Goal: Find specific page/section: Find specific page/section

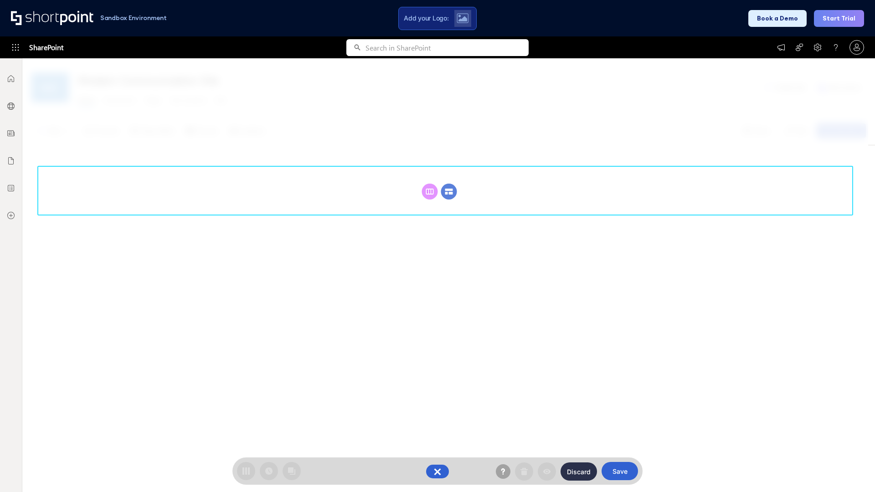
click at [449, 191] on circle at bounding box center [449, 192] width 16 height 16
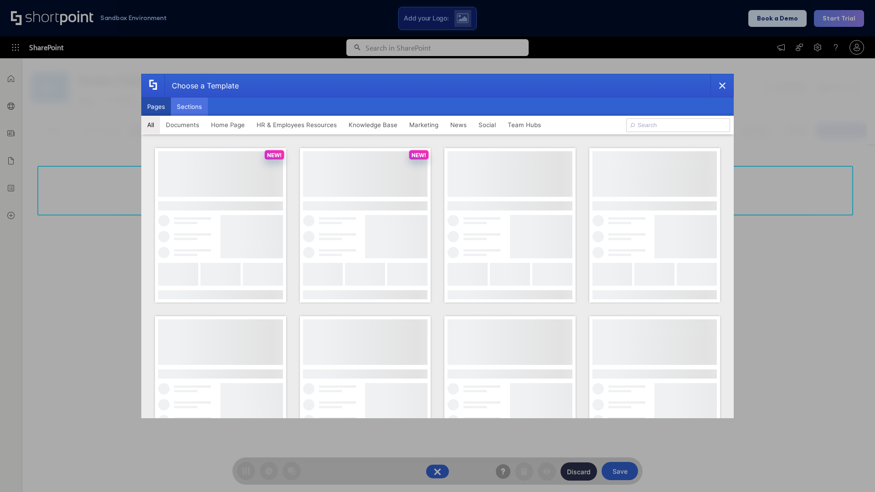
click at [189, 107] on button "Sections" at bounding box center [189, 106] width 37 height 18
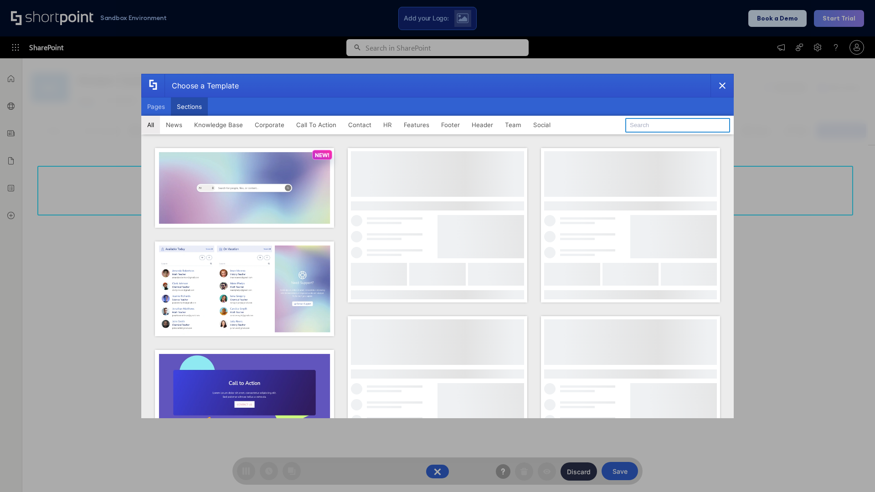
type input "Contact Us 1"
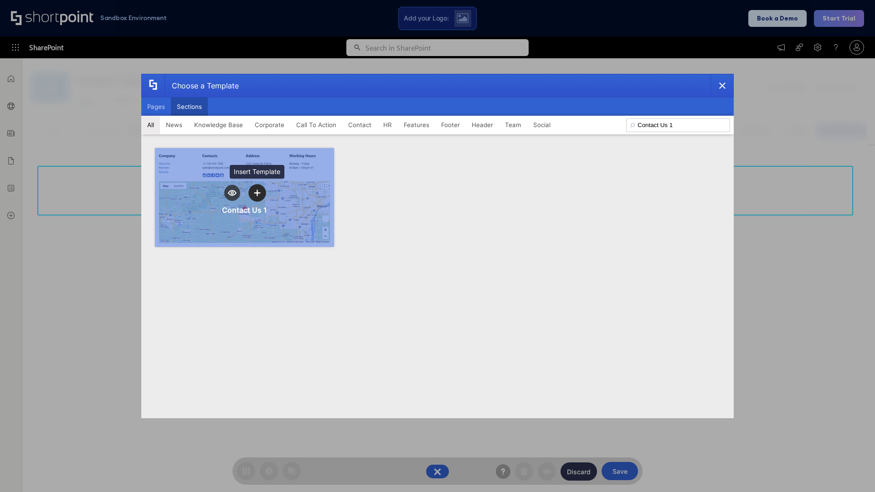
click at [257, 193] on icon "template selector" at bounding box center [257, 193] width 6 height 6
